Goal: Information Seeking & Learning: Find specific page/section

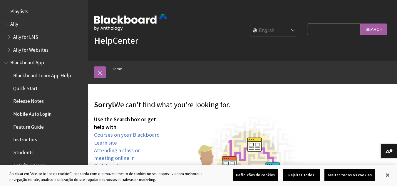
click at [293, 31] on div "English عربية Català Cymraeg Deutsch Español Suomi Français עברית Italiano 日本語 …" at bounding box center [233, 31] width 132 height 16
click at [291, 30] on select "English عربية Català Cymraeg Deutsch Español Suomi Français עברית Italiano 日本語 …" at bounding box center [273, 31] width 47 height 12
select select "/pt-br/page404"
click at [250, 25] on select "English عربية Català Cymraeg Deutsch Español Suomi Français עברית Italiano 日本語 …" at bounding box center [273, 31] width 47 height 12
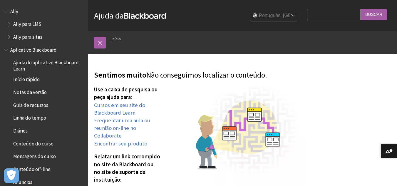
click at [315, 14] on input "Search Query" at bounding box center [333, 14] width 53 height 11
type input "cadastro"
click at [360, 9] on input "Buscar" at bounding box center [373, 14] width 26 height 11
